Goal: Information Seeking & Learning: Learn about a topic

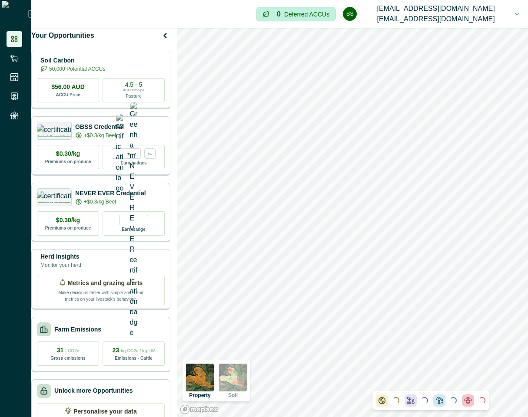
click at [151, 81] on div "Soil Carbon 50,000 Potential ACCUs $56.00 AUD ACCU Price 4.5 - 5 ACCUs/ha/pa Pa…" at bounding box center [100, 79] width 139 height 59
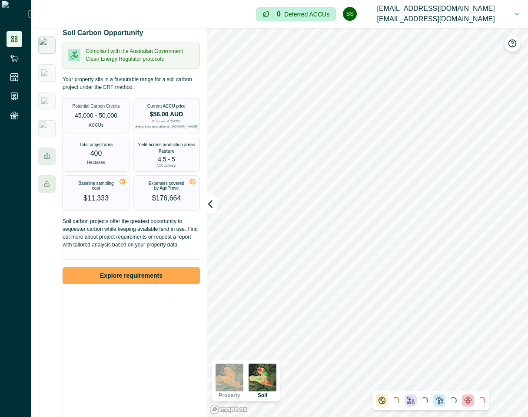
click at [140, 285] on button "Explore requirements" at bounding box center [131, 275] width 137 height 17
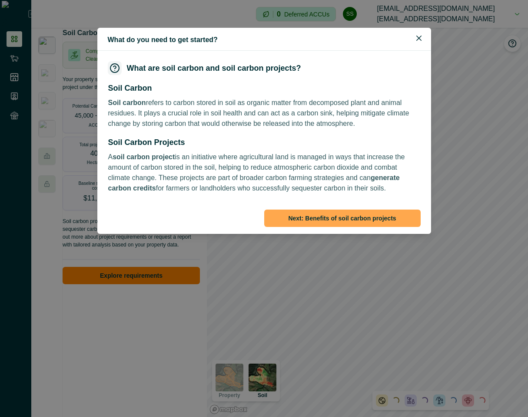
click at [335, 211] on button "Next : Benefits of soil carbon projects" at bounding box center [342, 218] width 156 height 17
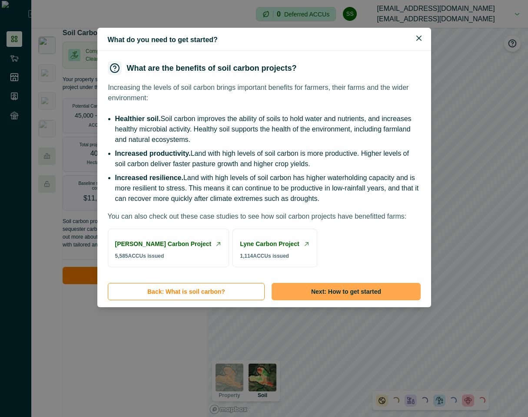
click at [318, 301] on button "Next : How to get started" at bounding box center [346, 291] width 149 height 17
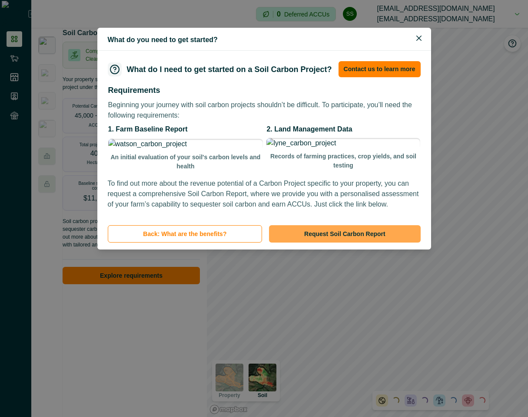
click at [372, 243] on button "Request Soil Carbon Report" at bounding box center [344, 233] width 151 height 17
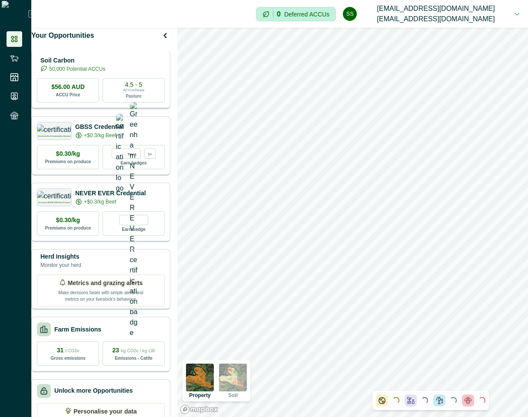
click at [138, 73] on div "Soil Carbon 50,000 Potential ACCUs" at bounding box center [101, 64] width 128 height 17
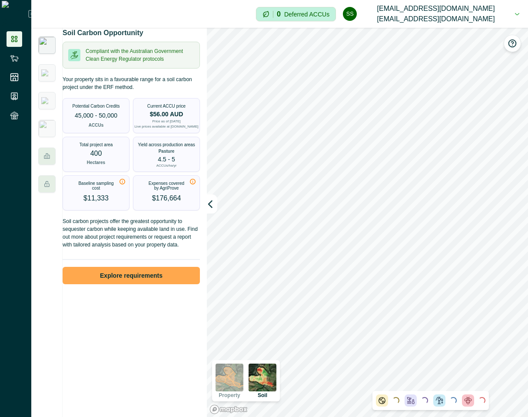
click at [103, 284] on button "Explore requirements" at bounding box center [131, 275] width 137 height 17
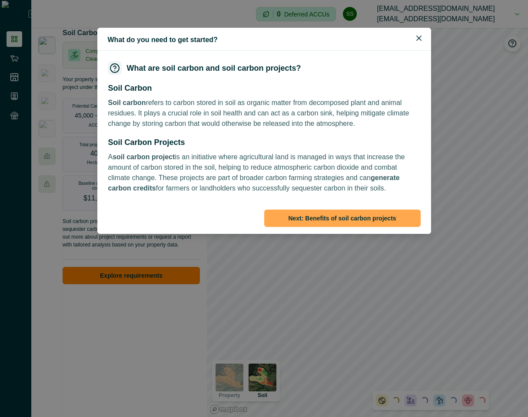
click at [343, 212] on button "Next : Benefits of soil carbon projects" at bounding box center [342, 218] width 156 height 17
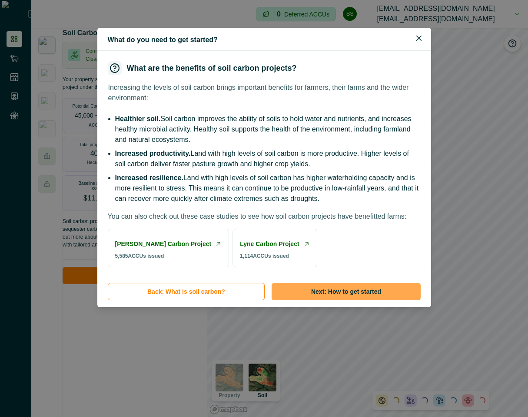
click at [381, 301] on button "Next : How to get started" at bounding box center [346, 291] width 149 height 17
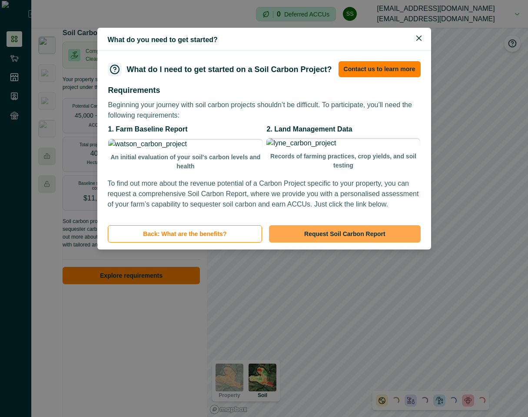
click at [346, 243] on button "Request Soil Carbon Report" at bounding box center [344, 233] width 151 height 17
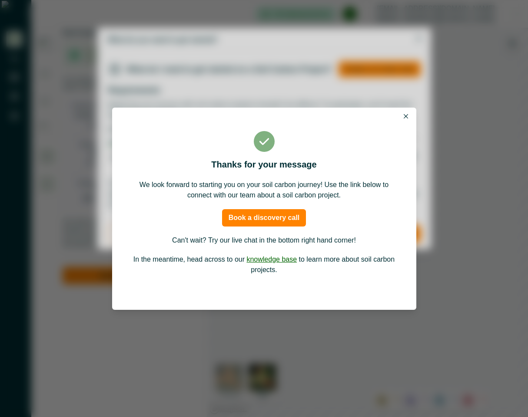
click at [406, 113] on button "Close" at bounding box center [406, 116] width 10 height 10
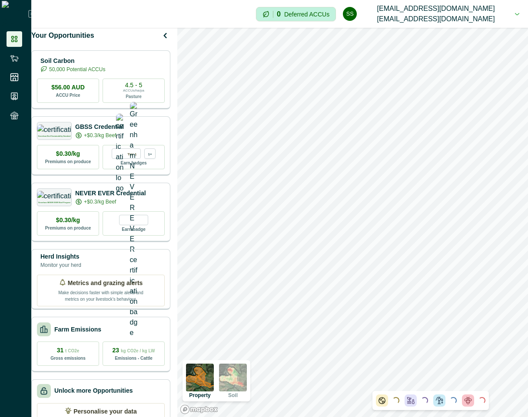
click at [105, 66] on p "Soil Carbon" at bounding box center [72, 60] width 65 height 9
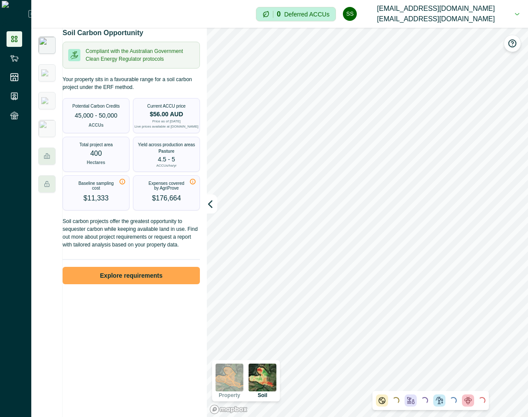
click at [156, 279] on button "Explore requirements" at bounding box center [131, 275] width 137 height 17
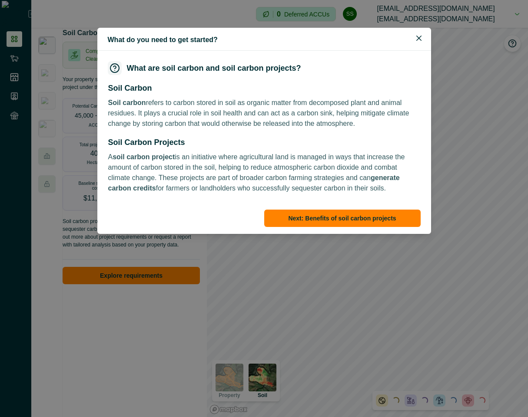
click at [335, 207] on footer "Next : Benefits of soil carbon projects" at bounding box center [264, 220] width 334 height 30
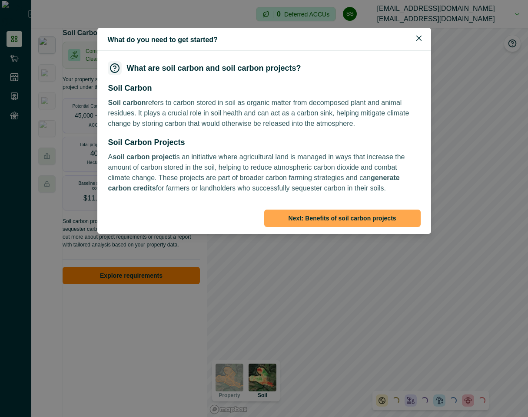
click at [335, 218] on button "Next : Benefits of soil carbon projects" at bounding box center [342, 218] width 156 height 17
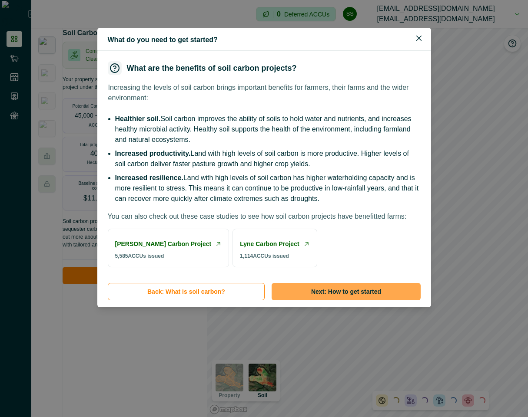
click at [364, 301] on button "Next : How to get started" at bounding box center [346, 291] width 149 height 17
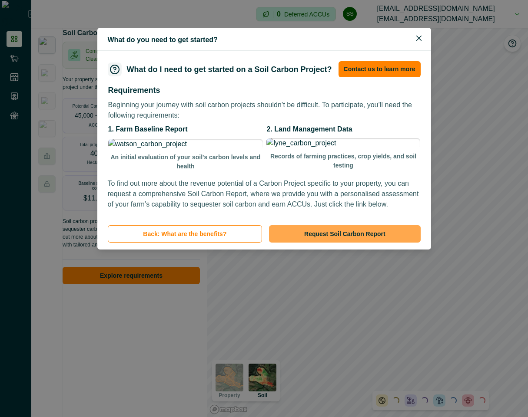
click at [374, 243] on button "Request Soil Carbon Report" at bounding box center [344, 233] width 151 height 17
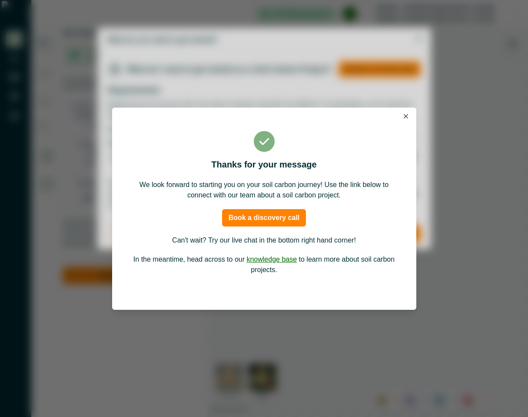
click at [407, 114] on icon "Close" at bounding box center [406, 116] width 4 height 4
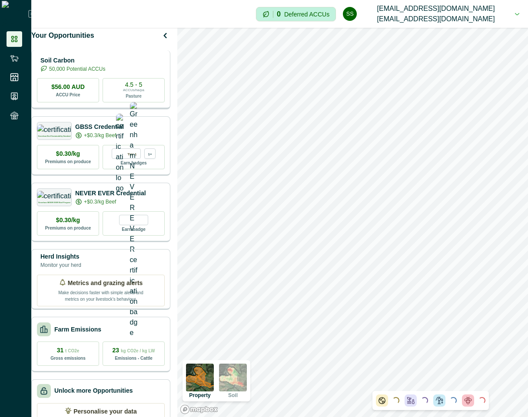
click at [105, 73] on div "Soil Carbon 50,000 Potential ACCUs" at bounding box center [71, 64] width 68 height 17
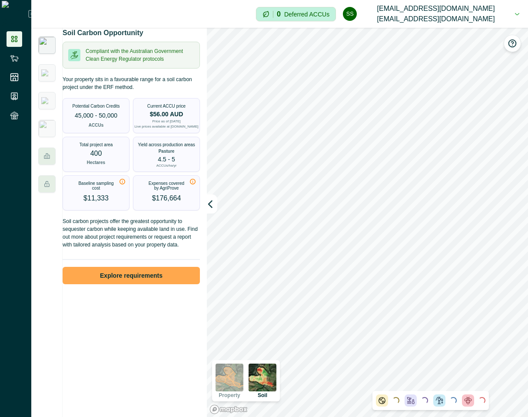
click at [146, 284] on button "Explore requirements" at bounding box center [131, 275] width 137 height 17
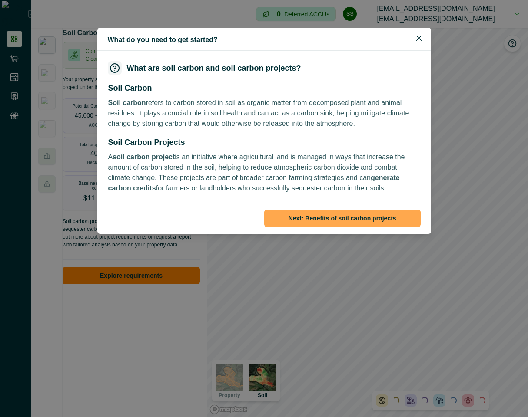
click at [372, 217] on button "Next : Benefits of soil carbon projects" at bounding box center [342, 218] width 156 height 17
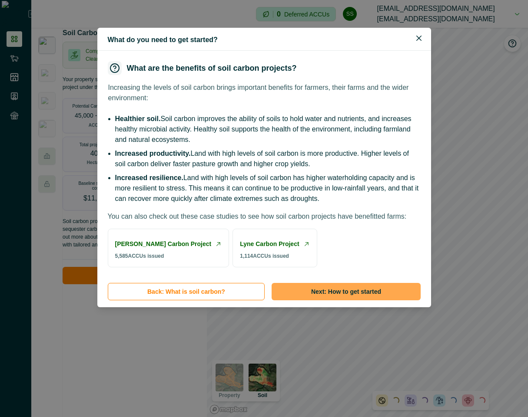
click at [338, 301] on button "Next : How to get started" at bounding box center [346, 291] width 149 height 17
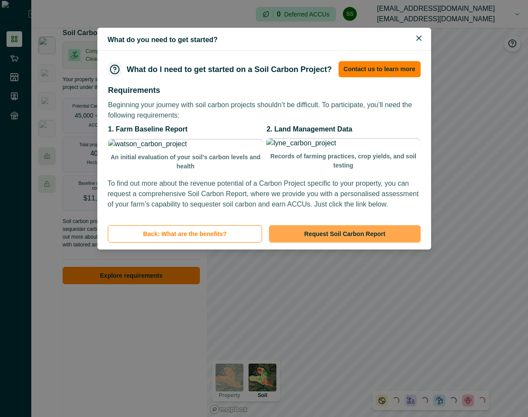
click at [345, 243] on button "Request Soil Carbon Report" at bounding box center [344, 233] width 151 height 17
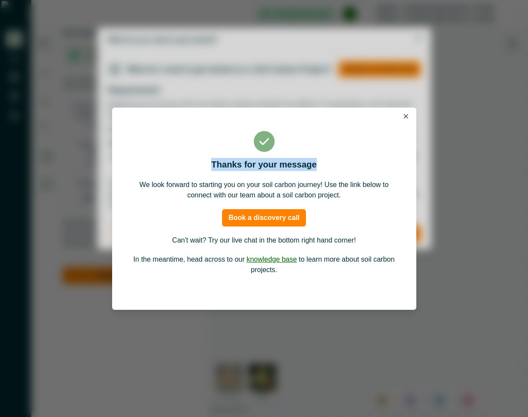
drag, startPoint x: 213, startPoint y: 164, endPoint x: 319, endPoint y: 164, distance: 106.4
click at [319, 164] on p "Thanks for your message" at bounding box center [264, 164] width 266 height 13
click at [406, 115] on icon "Close" at bounding box center [406, 116] width 4 height 4
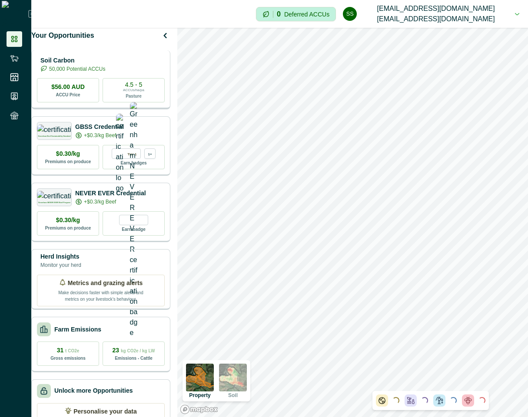
click at [87, 73] on p "50,000 Potential ACCUs" at bounding box center [77, 69] width 56 height 8
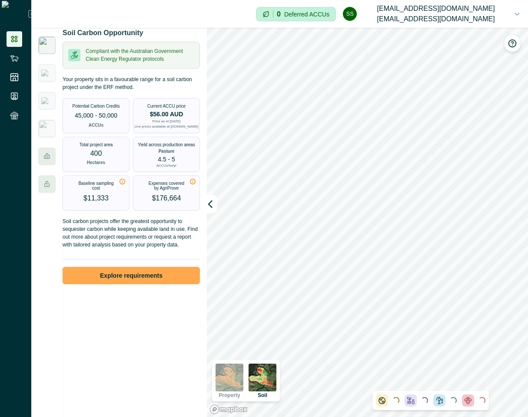
click at [149, 282] on button "Explore requirements" at bounding box center [131, 275] width 137 height 17
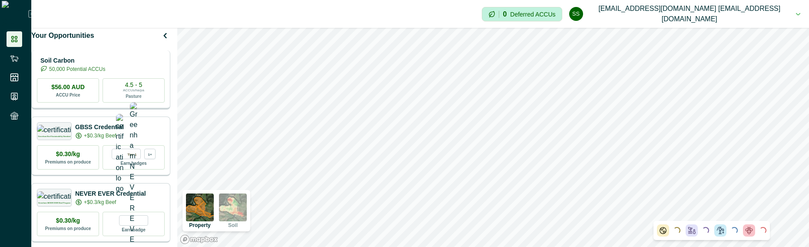
click at [137, 71] on div "Soil Carbon 50,000 Potential ACCUs" at bounding box center [101, 64] width 128 height 17
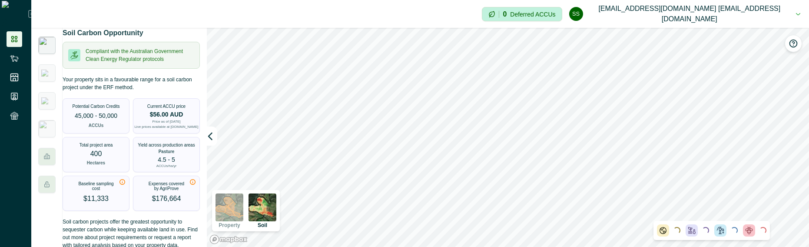
scroll to position [60, 0]
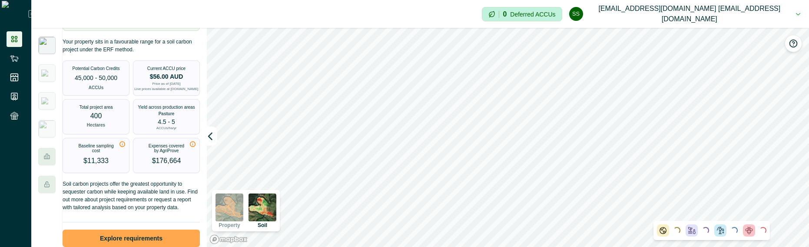
click at [121, 235] on button "Explore requirements" at bounding box center [131, 237] width 137 height 17
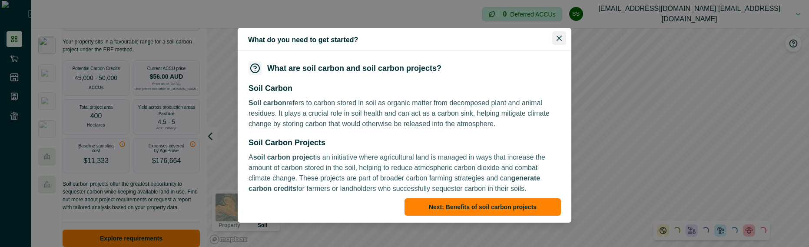
click at [557, 38] on icon "Close" at bounding box center [559, 38] width 5 height 5
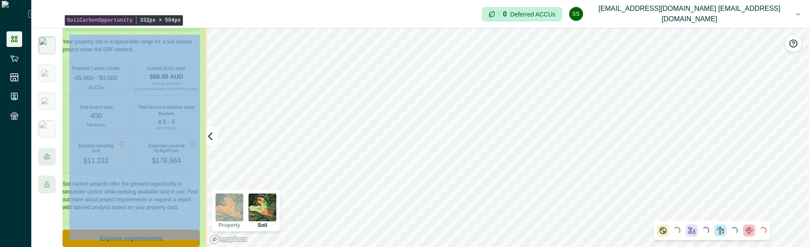
click at [786, 14] on button "ss [EMAIL_ADDRESS][DOMAIN_NAME] [EMAIL_ADDRESS][DOMAIN_NAME]" at bounding box center [684, 14] width 231 height 28
click at [719, 38] on button "Sign out" at bounding box center [714, 39] width 96 height 14
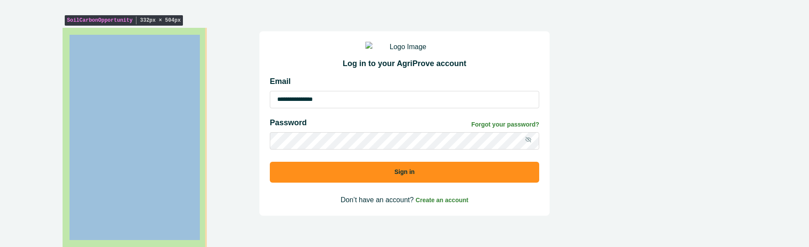
click at [360, 105] on input "**********" at bounding box center [404, 99] width 269 height 17
paste input "**********"
type input "**********"
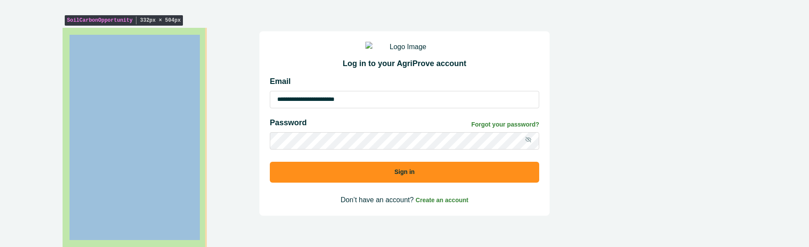
click at [384, 175] on button "Sign in" at bounding box center [404, 172] width 269 height 21
